Goal: Information Seeking & Learning: Learn about a topic

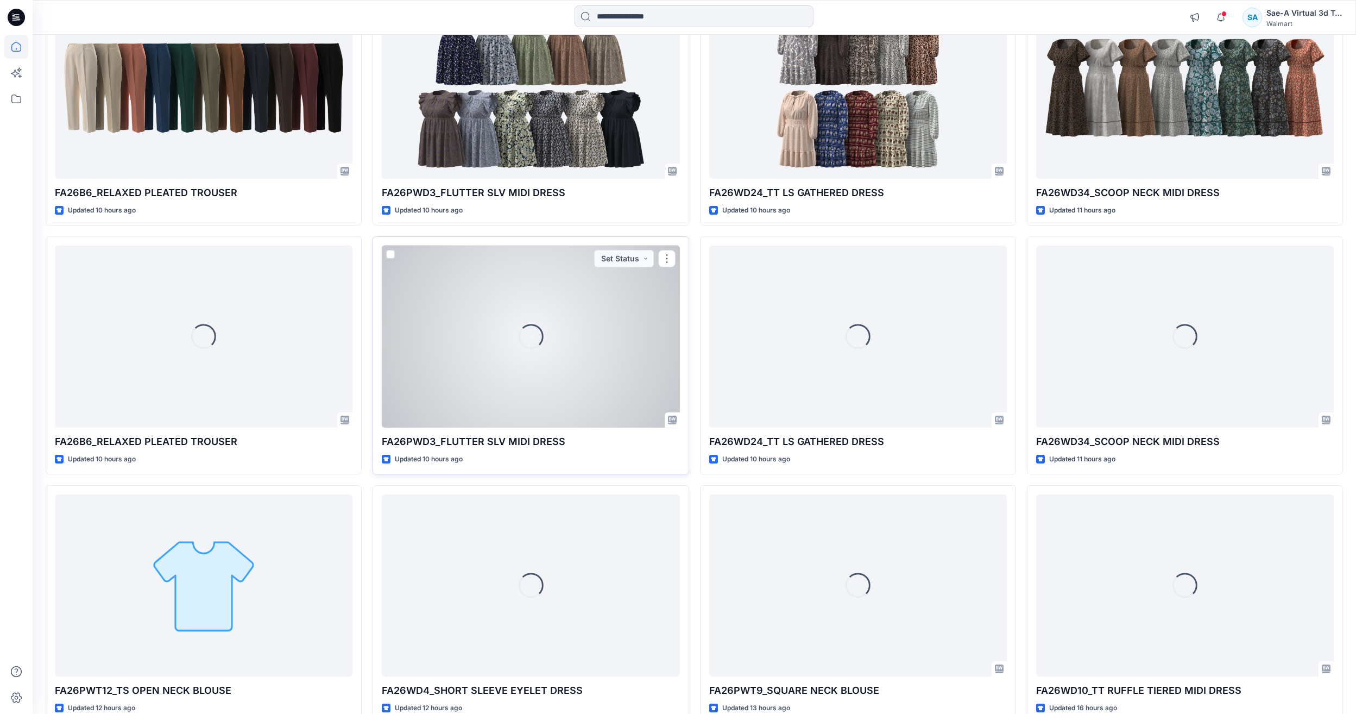
scroll to position [824, 0]
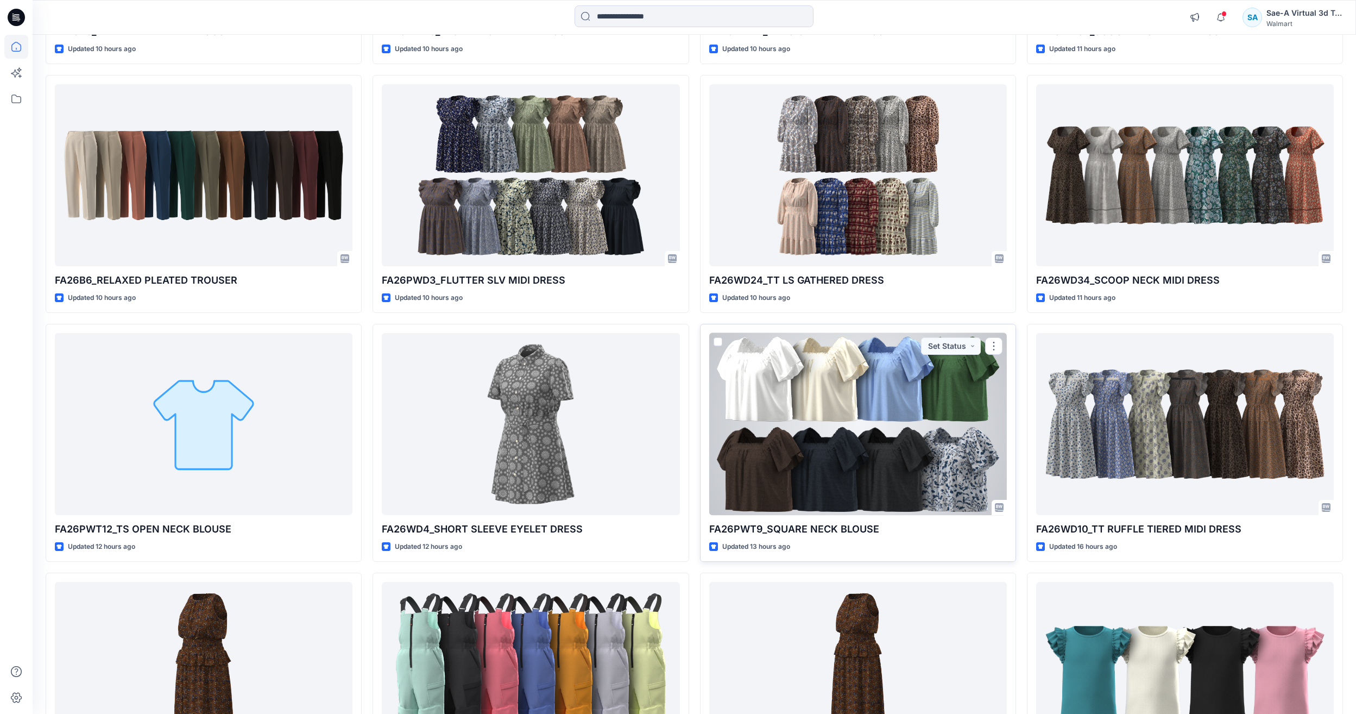
click at [833, 455] on div at bounding box center [858, 424] width 298 height 182
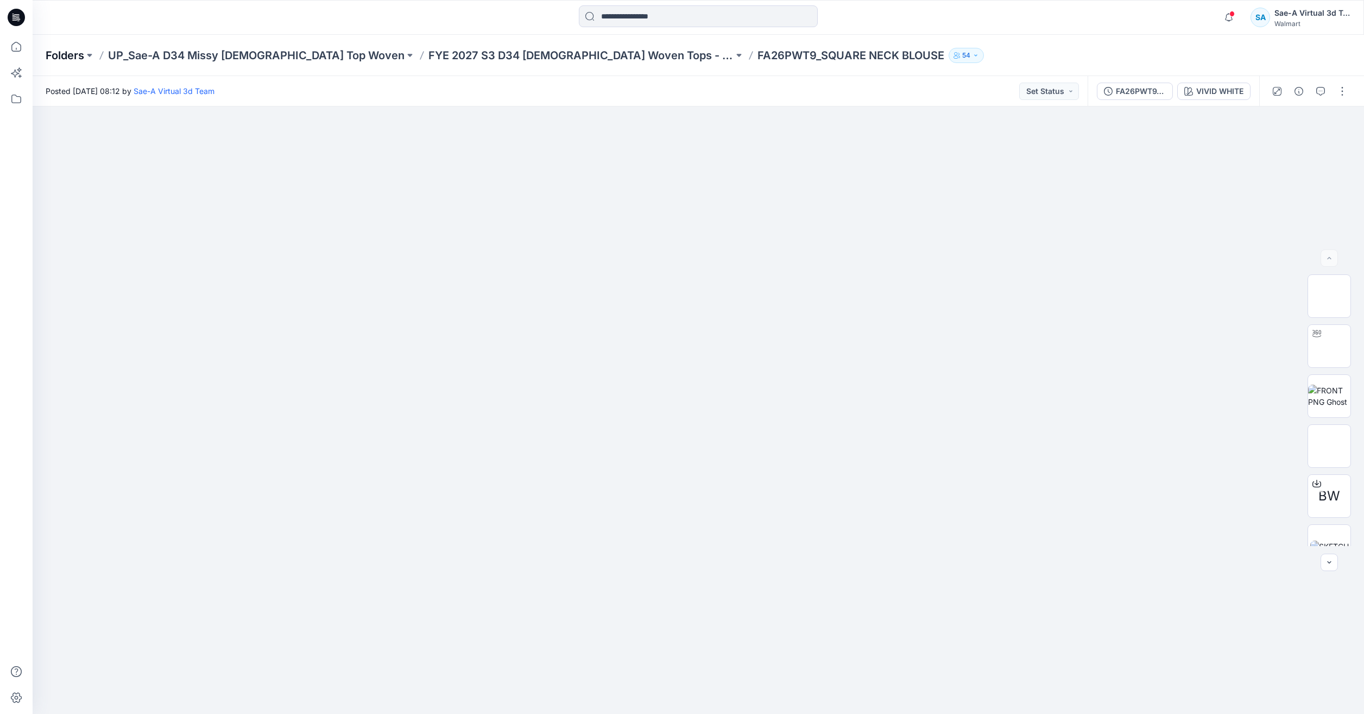
click at [67, 50] on p "Folders" at bounding box center [65, 55] width 39 height 15
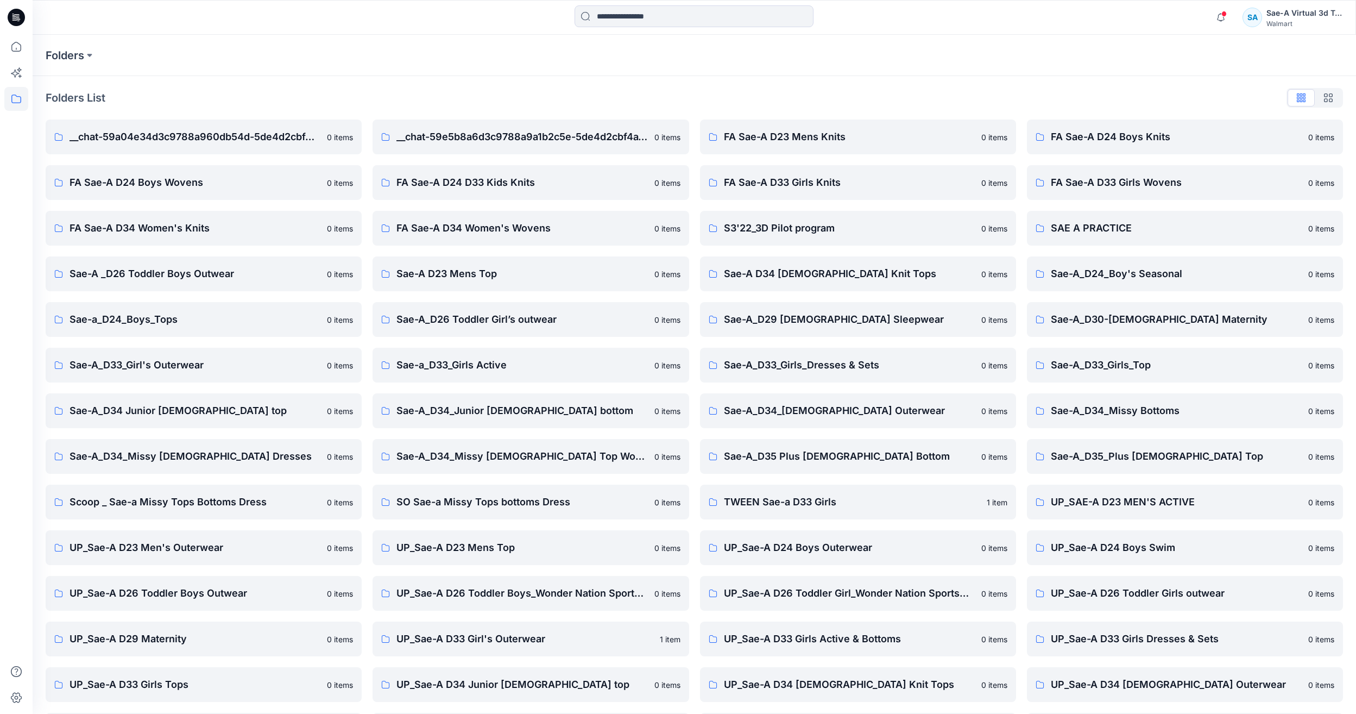
scroll to position [92, 0]
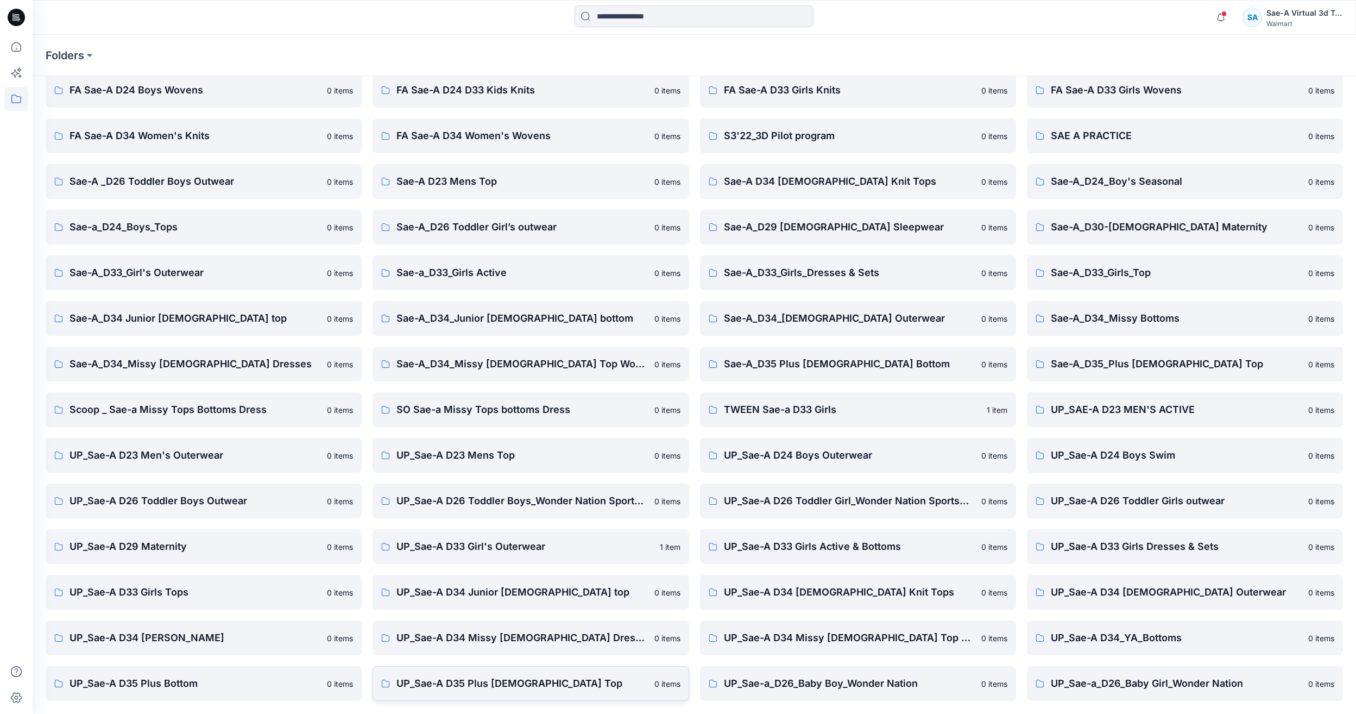
click at [550, 677] on p "UP_Sae-A D35 Plus [DEMOGRAPHIC_DATA] Top" at bounding box center [521, 683] width 251 height 15
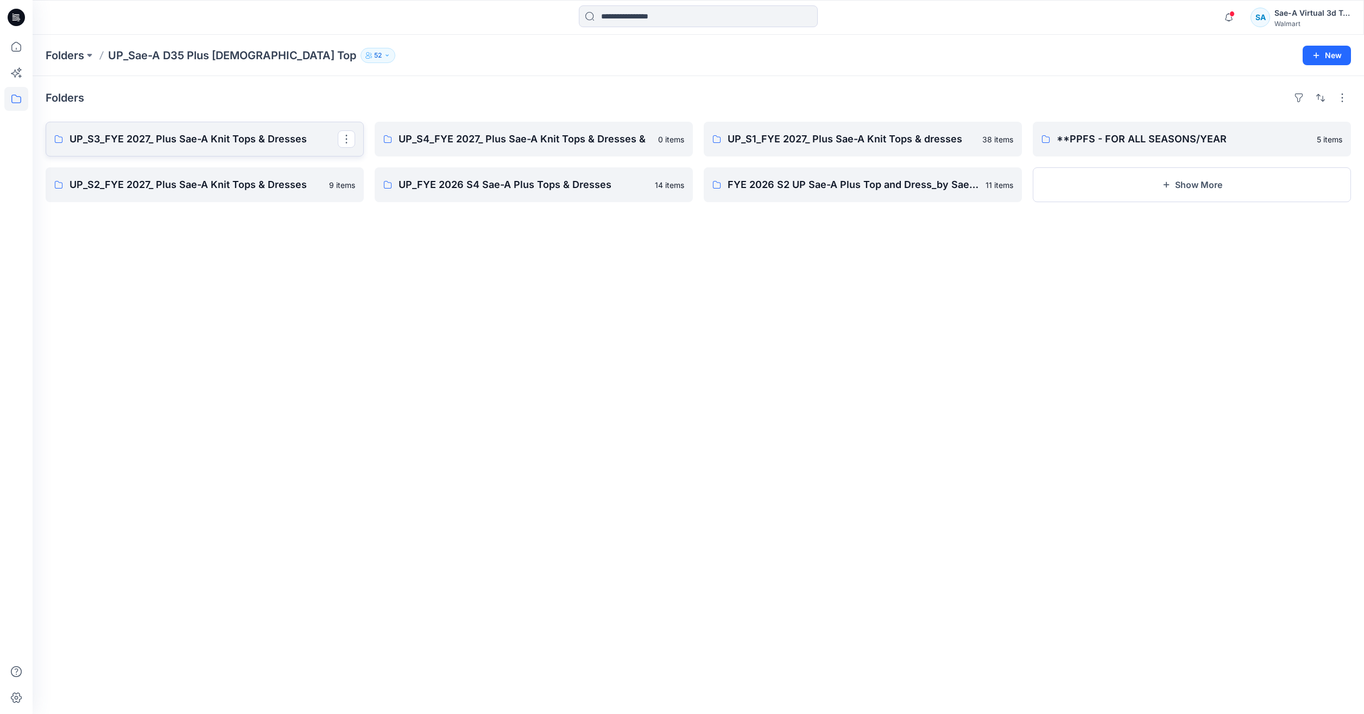
click at [182, 128] on link "UP_S3_FYE 2027_ Plus Sae-A Knit Tops & Dresses" at bounding box center [205, 139] width 318 height 35
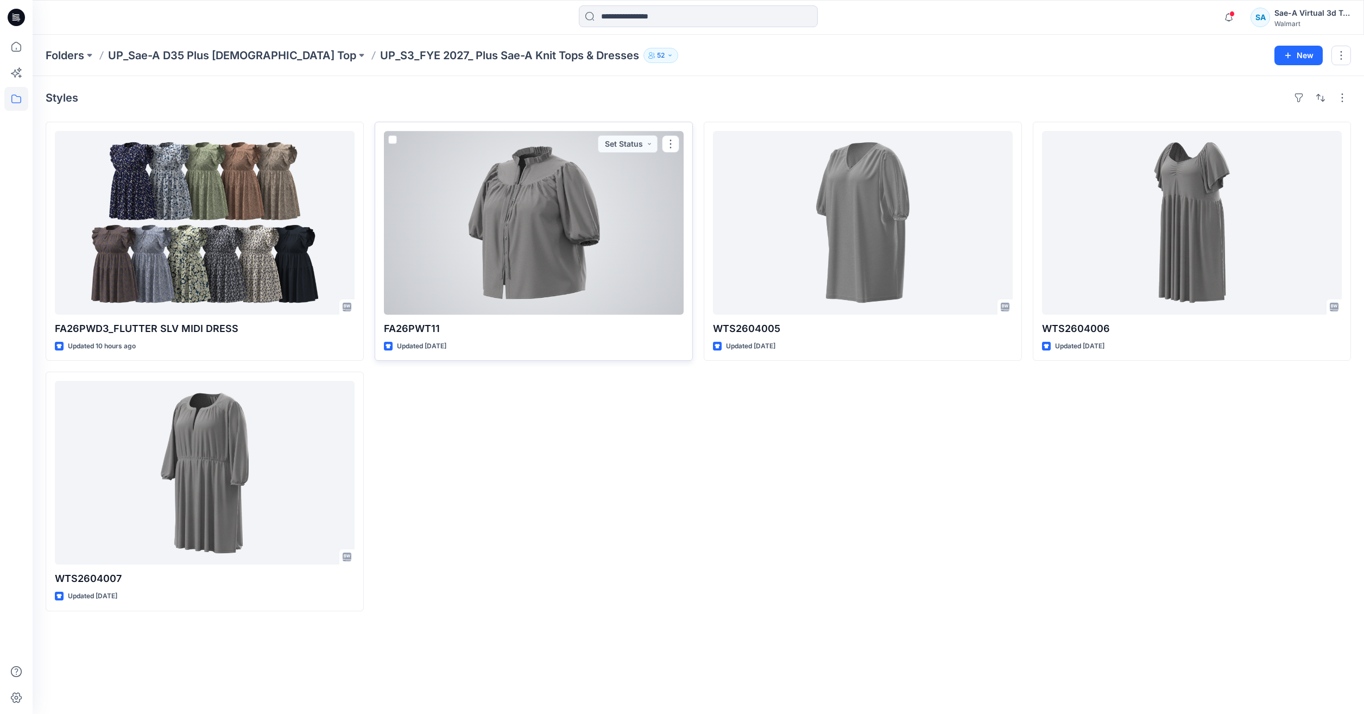
click at [569, 242] on div at bounding box center [534, 223] width 300 height 184
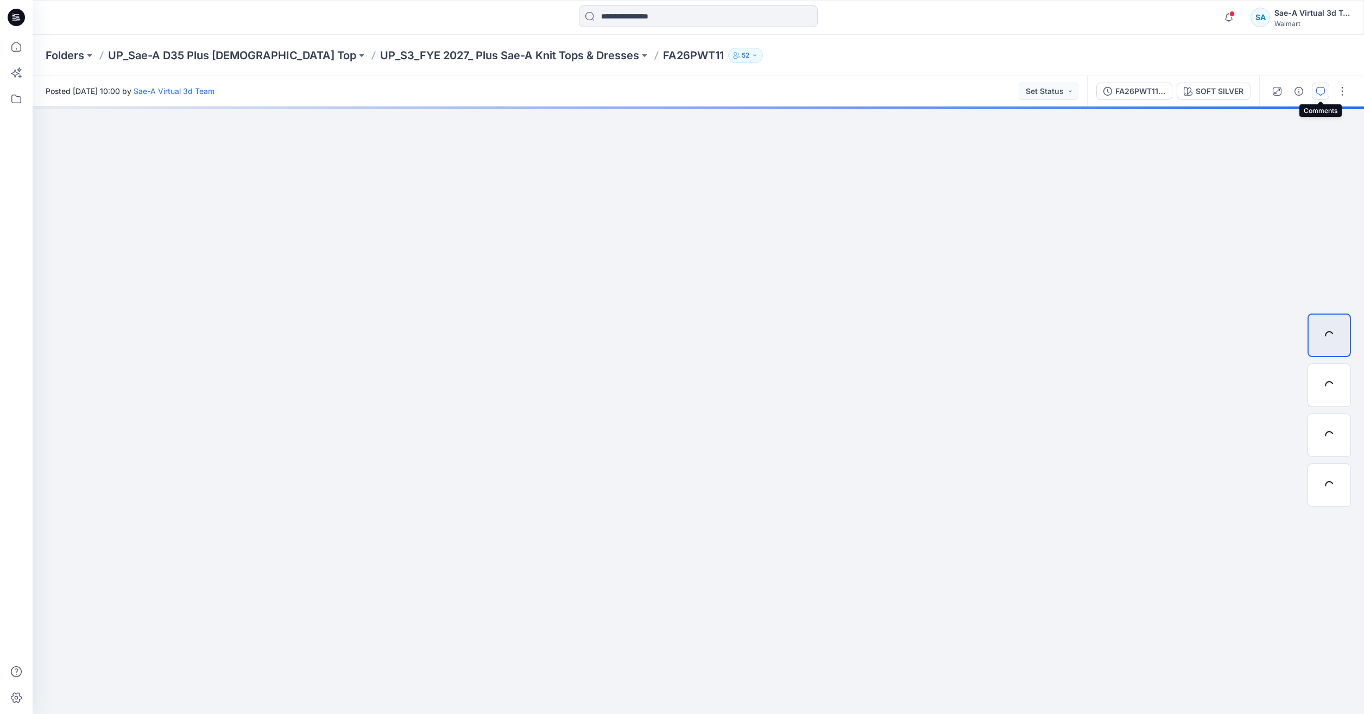
click at [1318, 95] on icon "button" at bounding box center [1321, 91] width 9 height 9
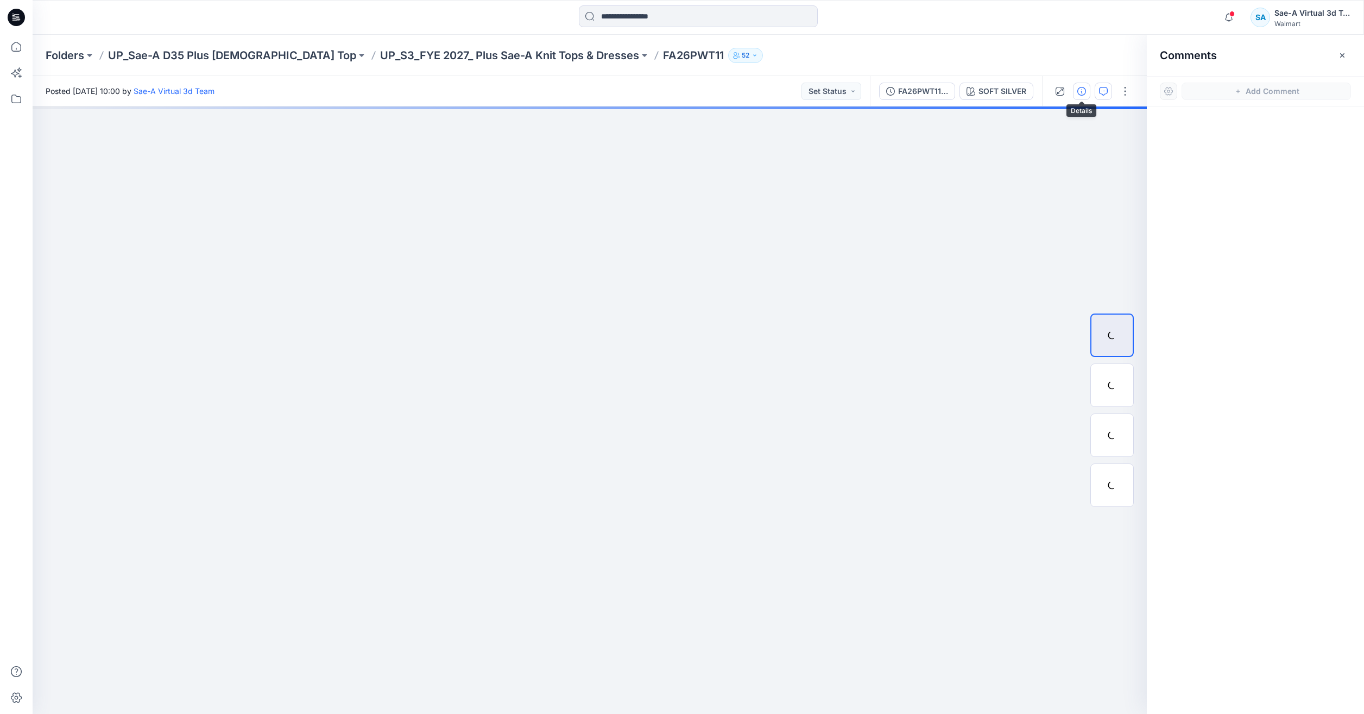
click at [1077, 87] on button "button" at bounding box center [1081, 91] width 17 height 17
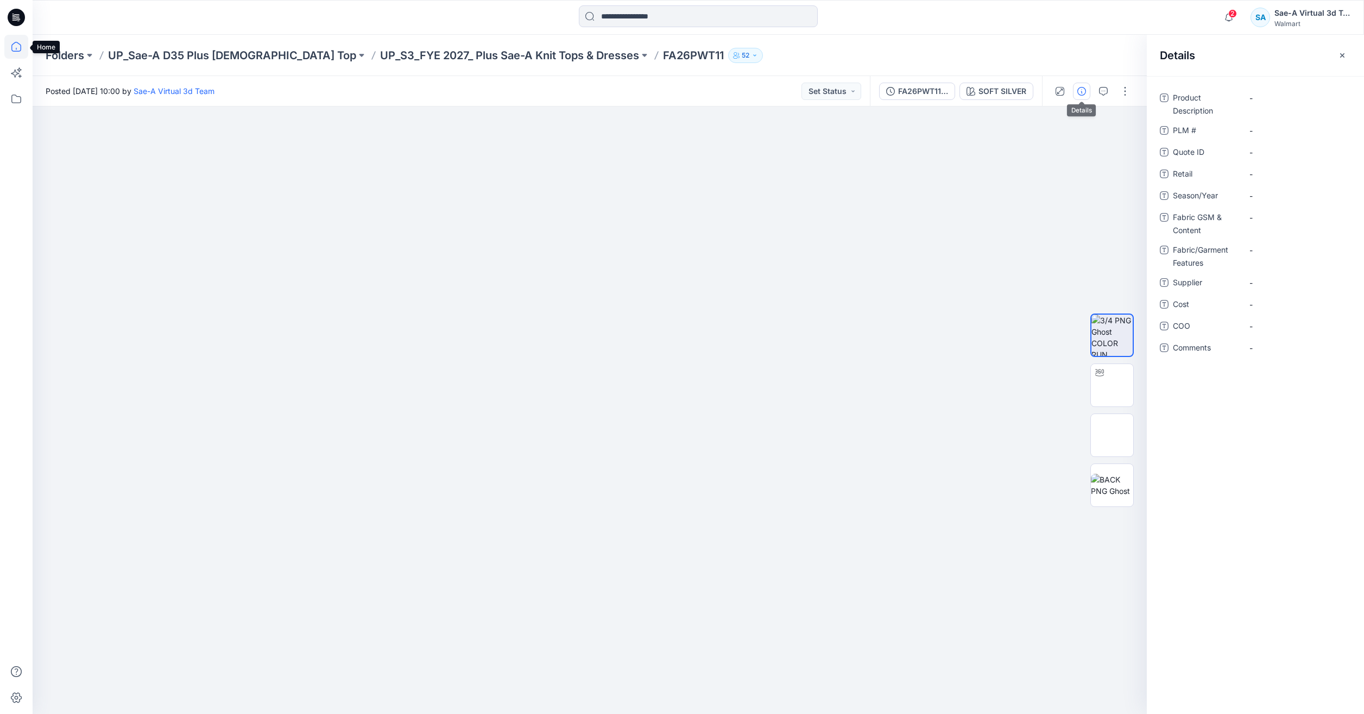
click at [14, 47] on icon at bounding box center [16, 47] width 24 height 24
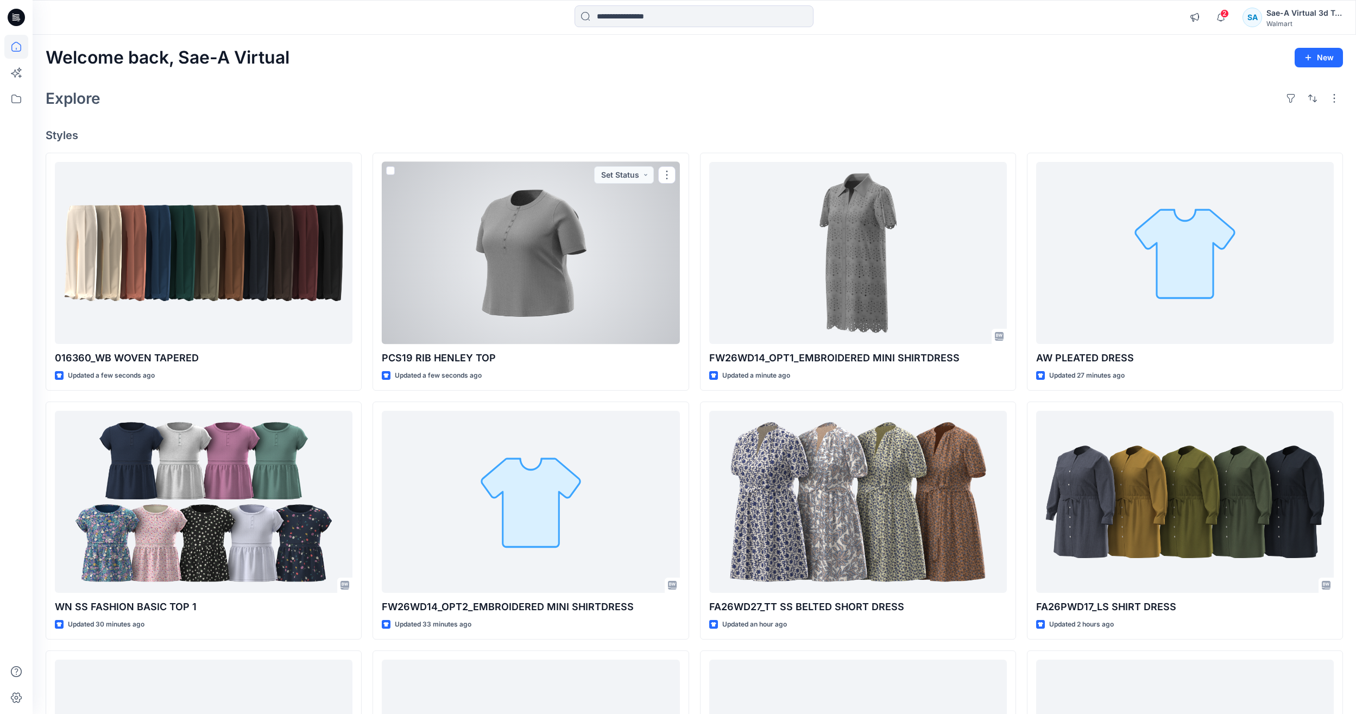
drag, startPoint x: 593, startPoint y: 288, endPoint x: 622, endPoint y: 280, distance: 30.3
click at [593, 288] on div at bounding box center [531, 253] width 298 height 182
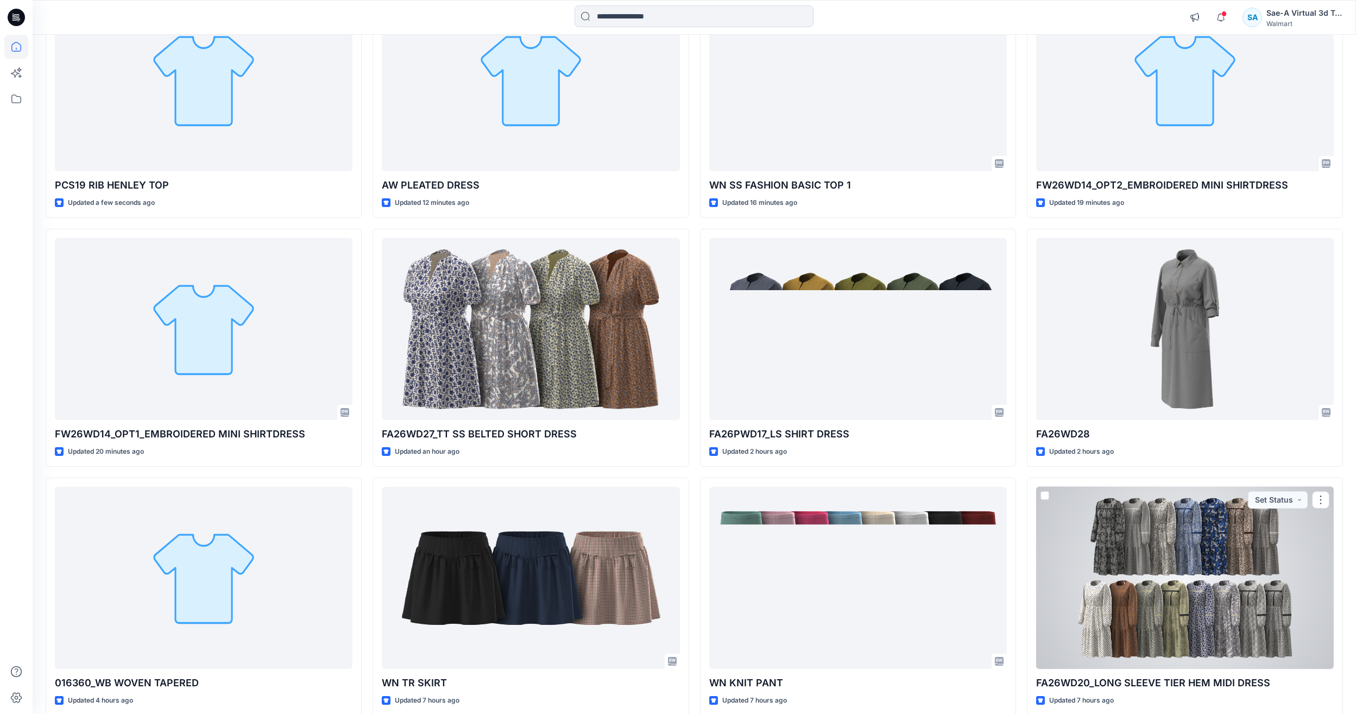
scroll to position [172, 0]
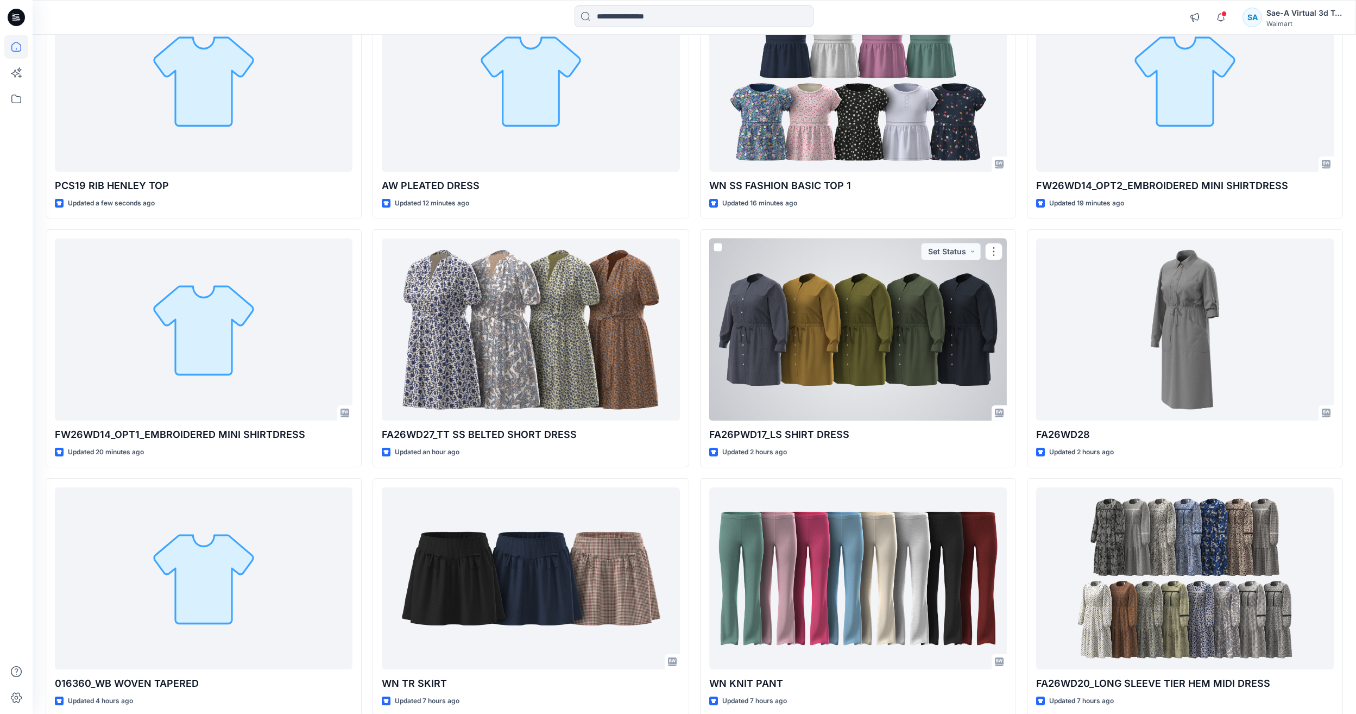
click at [835, 381] on div at bounding box center [858, 329] width 298 height 182
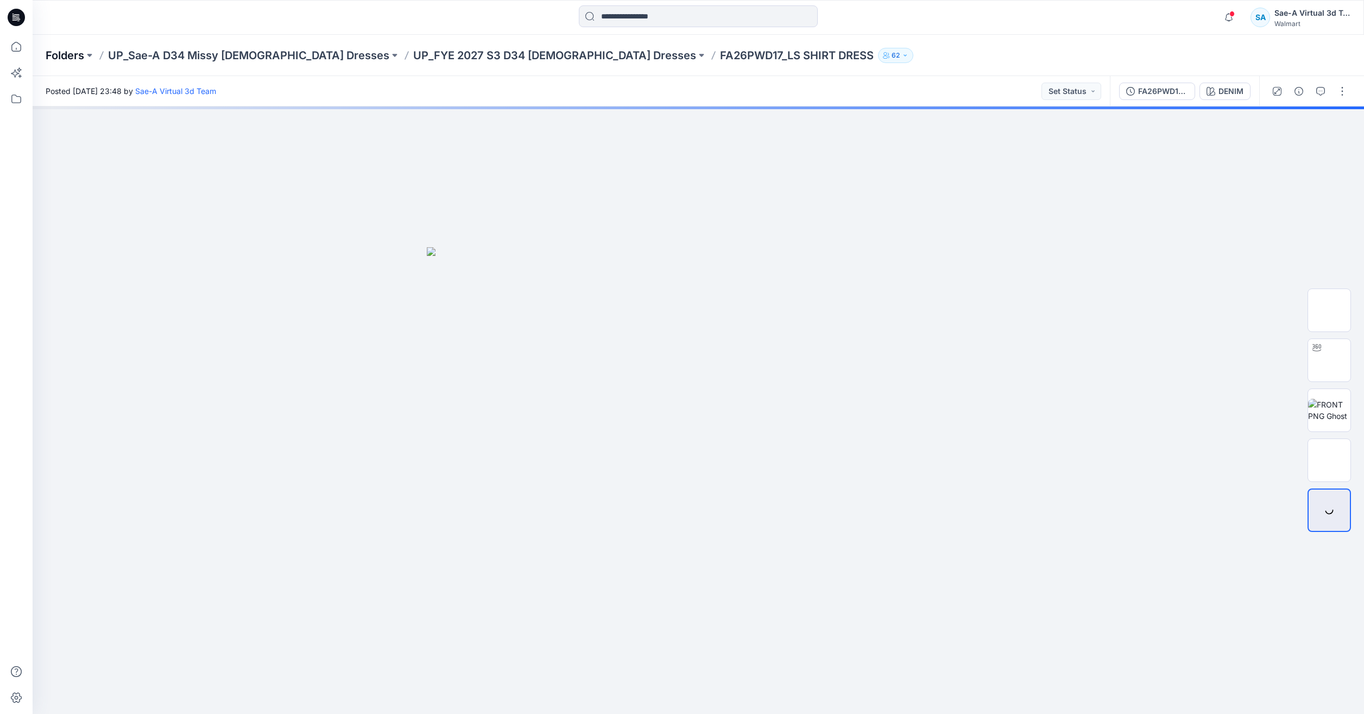
click at [75, 49] on p "Folders" at bounding box center [65, 55] width 39 height 15
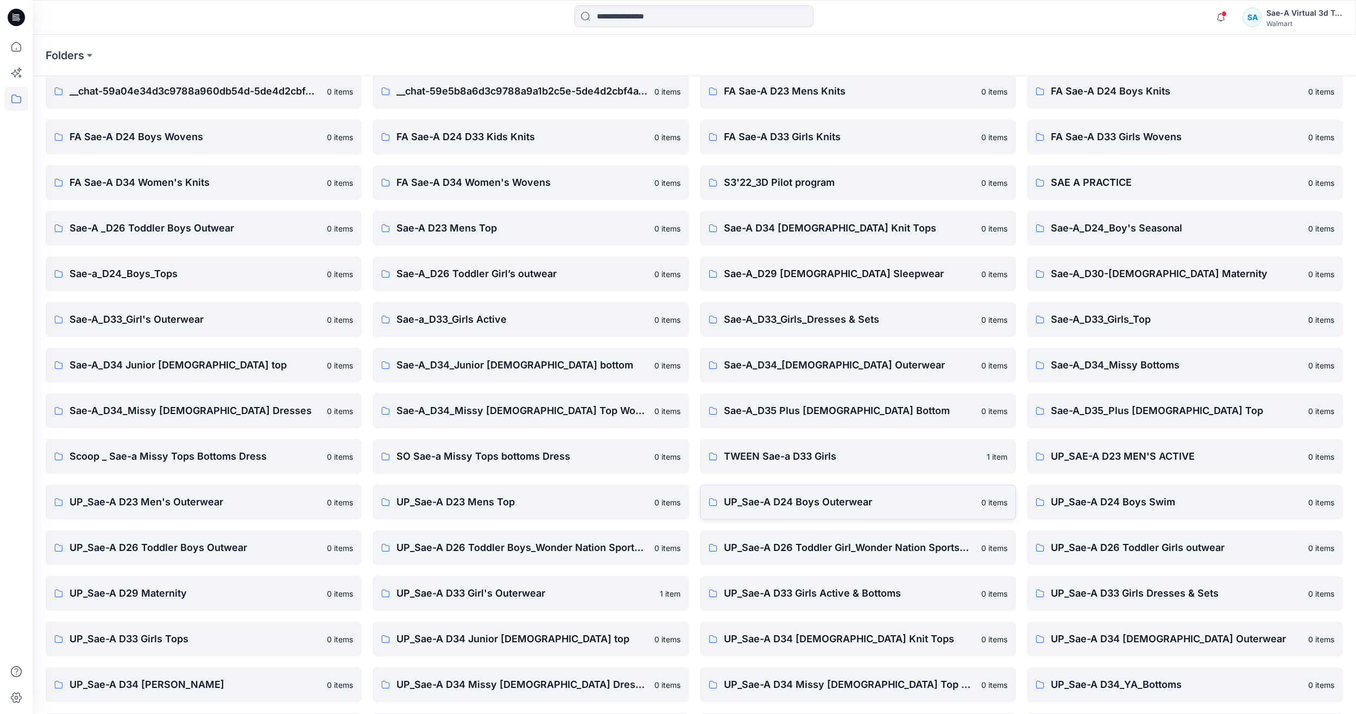
scroll to position [92, 0]
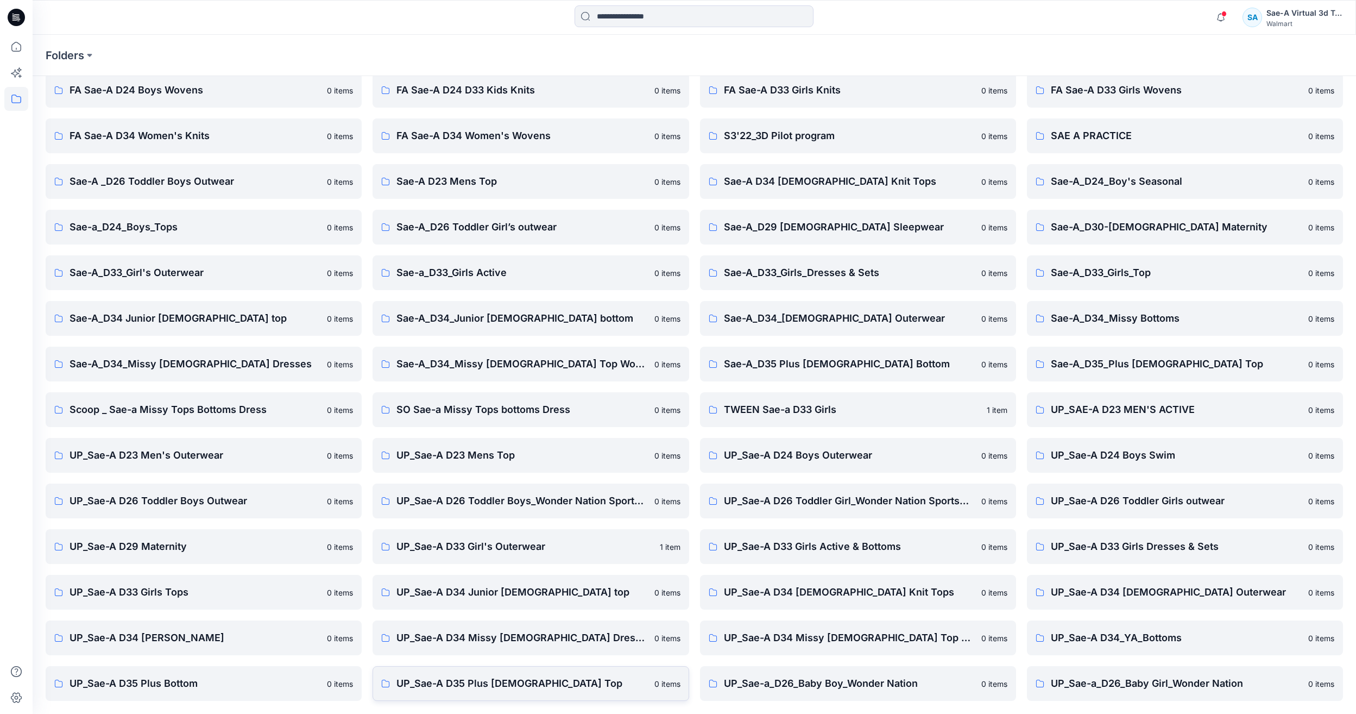
click at [594, 682] on p "UP_Sae-A D35 Plus [DEMOGRAPHIC_DATA] Top" at bounding box center [521, 683] width 251 height 15
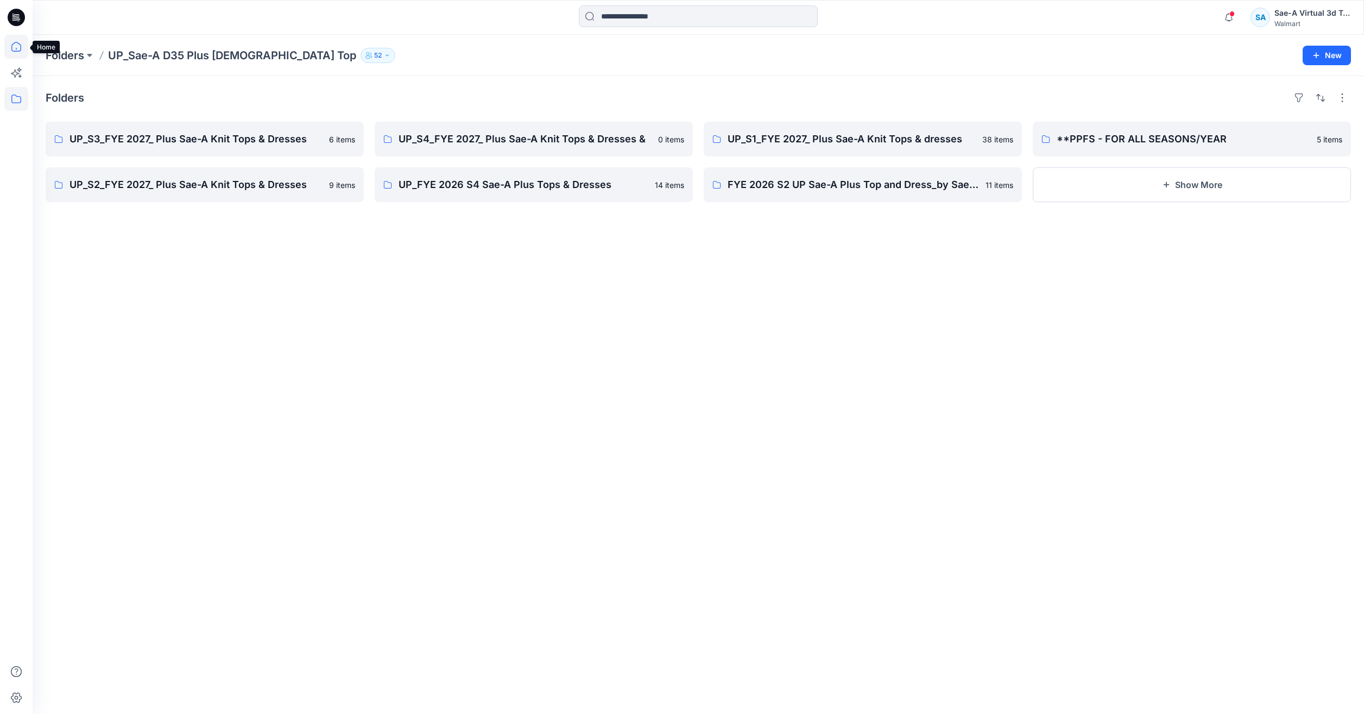
click at [17, 53] on icon at bounding box center [16, 47] width 24 height 24
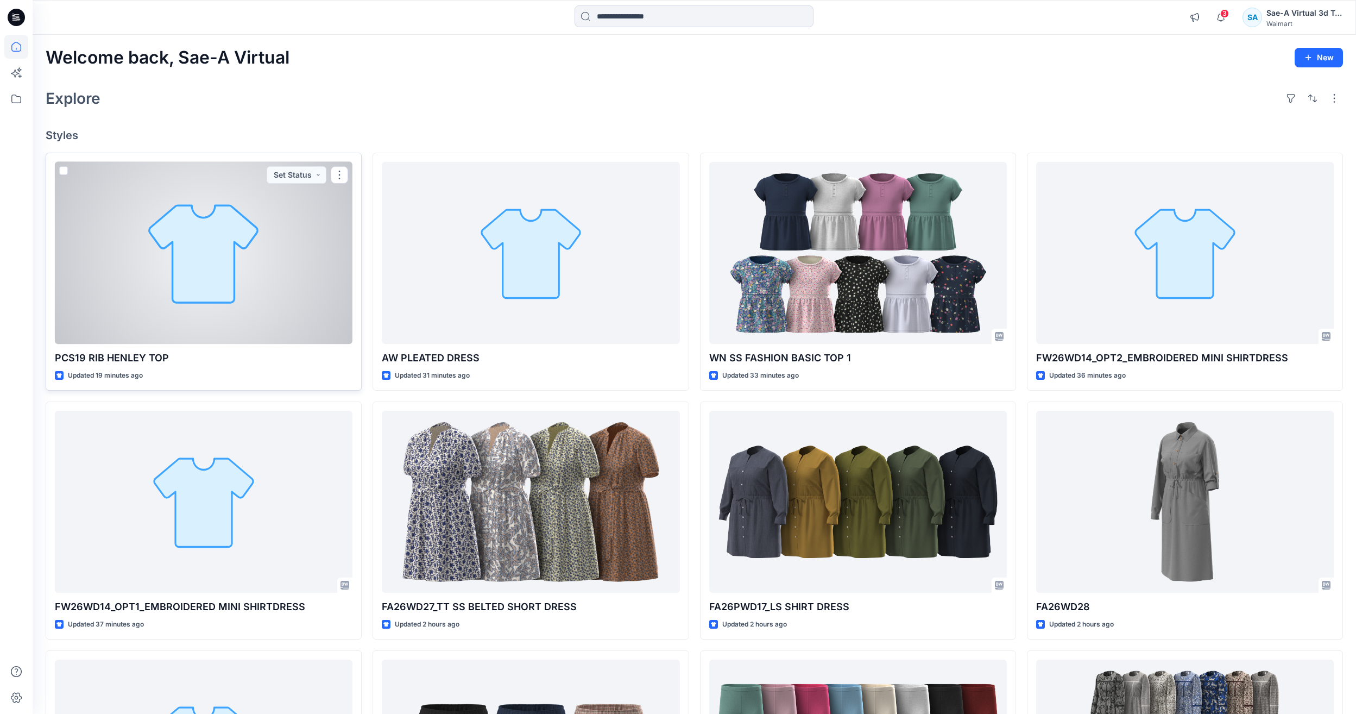
click at [251, 297] on div at bounding box center [204, 253] width 298 height 182
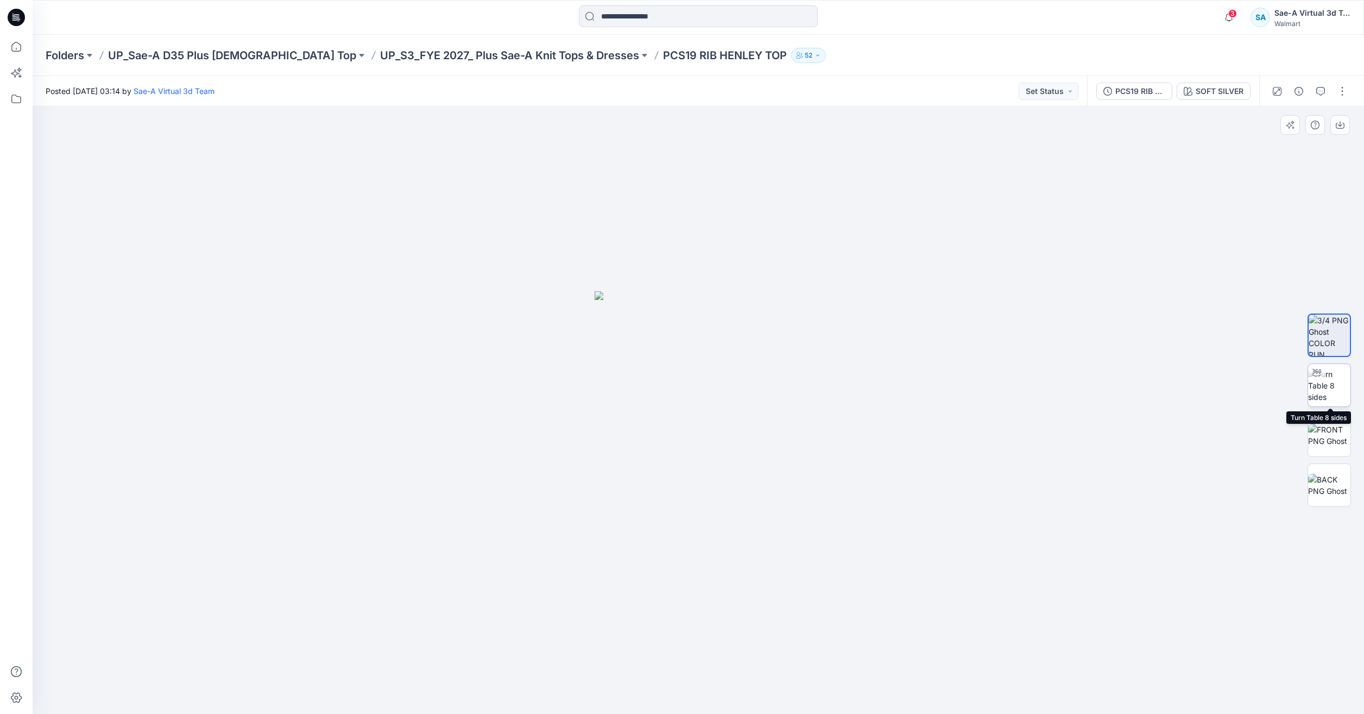
click at [1341, 377] on img at bounding box center [1329, 385] width 42 height 34
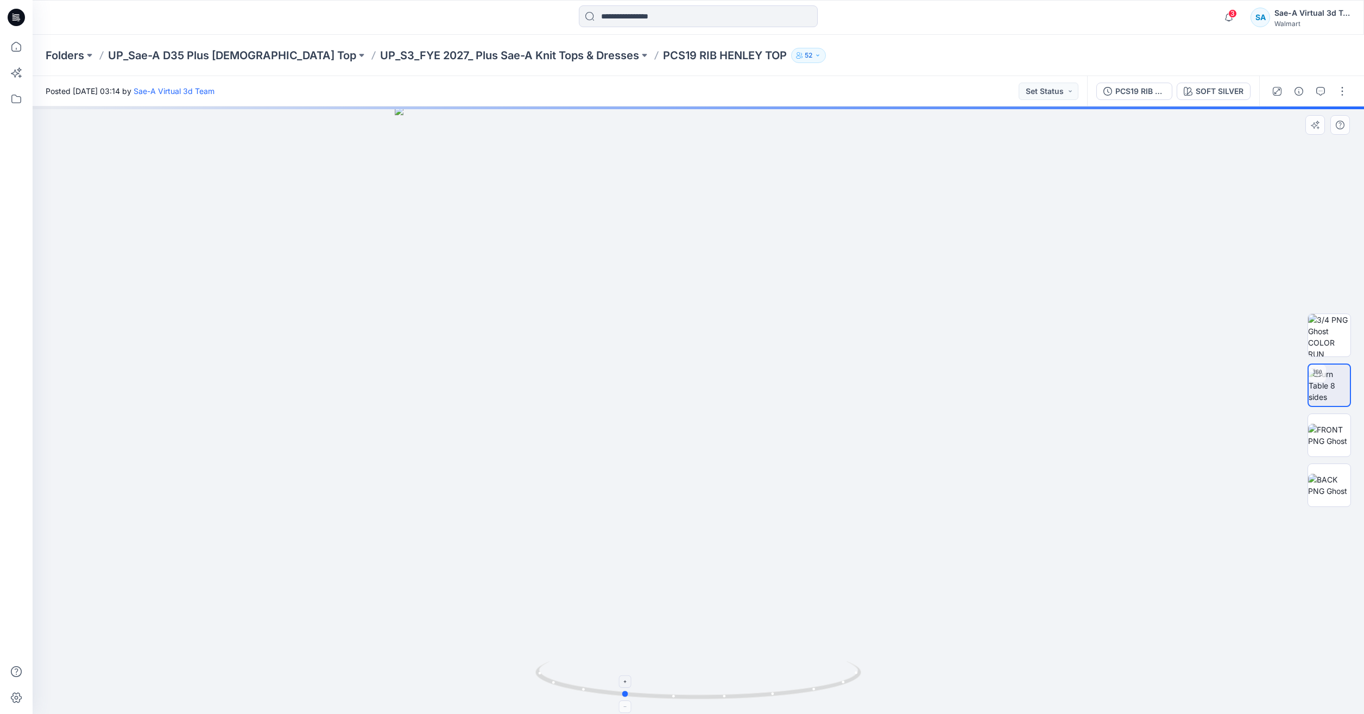
drag, startPoint x: 787, startPoint y: 695, endPoint x: 752, endPoint y: 695, distance: 35.3
click at [752, 695] on icon at bounding box center [700, 681] width 329 height 41
